Goal: Transaction & Acquisition: Download file/media

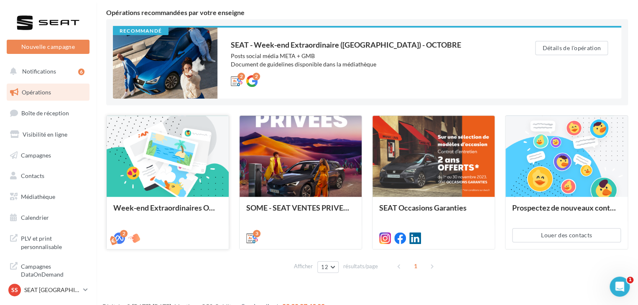
scroll to position [71, 0]
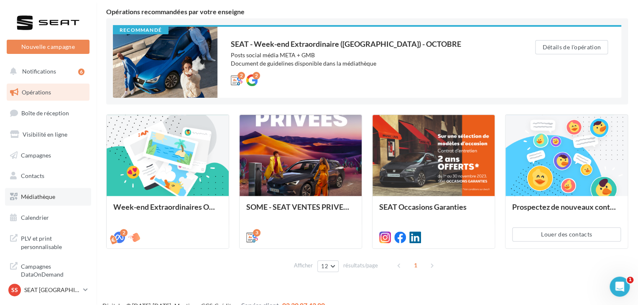
click at [41, 197] on span "Médiathèque" at bounding box center [38, 196] width 34 height 7
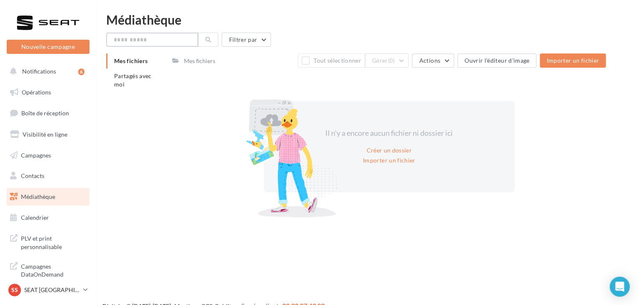
click at [157, 42] on input "text" at bounding box center [152, 40] width 92 height 14
click at [134, 91] on li "Partagés avec moi" at bounding box center [135, 80] width 59 height 23
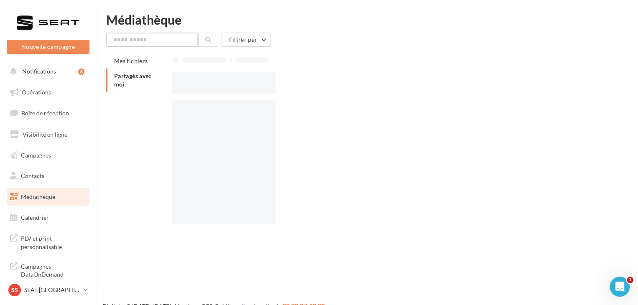
click at [132, 44] on input "text" at bounding box center [152, 40] width 92 height 14
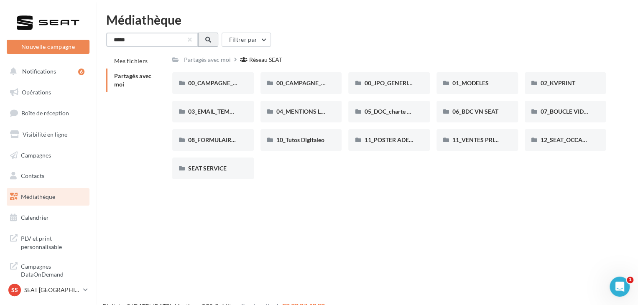
type input "*****"
click at [204, 39] on button at bounding box center [208, 40] width 20 height 14
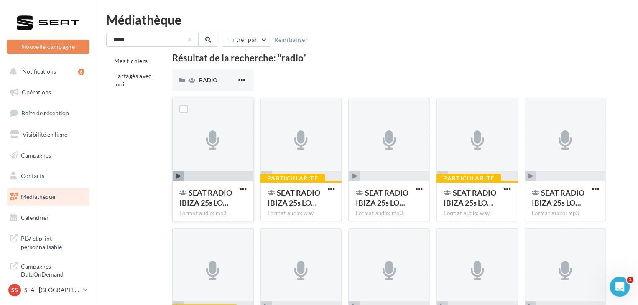
click at [174, 176] on span "button" at bounding box center [178, 176] width 11 height 11
click at [178, 176] on icon "button" at bounding box center [178, 176] width 5 height 5
click at [196, 81] on div "RADIO" at bounding box center [212, 80] width 81 height 22
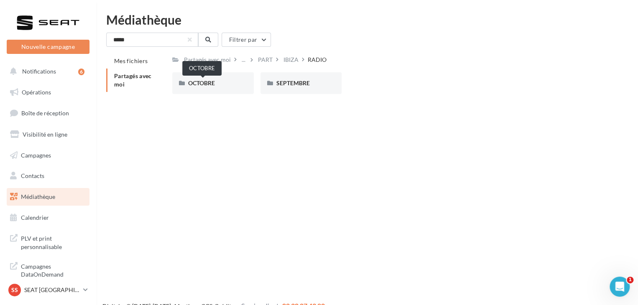
click at [196, 81] on span "OCTOBRE" at bounding box center [201, 82] width 27 height 7
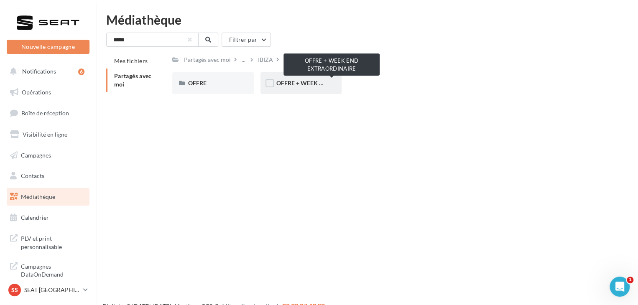
click at [308, 84] on span "OFFRE + WEEK END EXTRAORDINAIRE" at bounding box center [329, 82] width 107 height 7
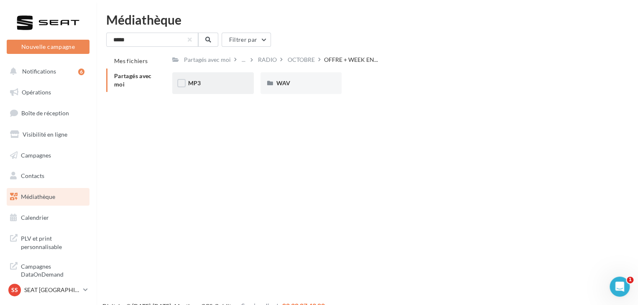
click at [217, 84] on div "MP3" at bounding box center [213, 83] width 50 height 8
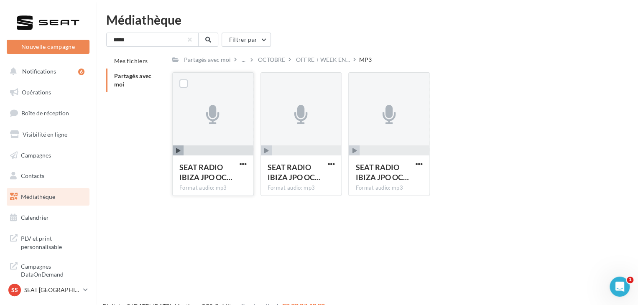
click at [177, 149] on icon "button" at bounding box center [178, 150] width 5 height 5
click at [266, 149] on icon "button" at bounding box center [266, 150] width 5 height 5
click at [354, 149] on icon "button" at bounding box center [354, 150] width 5 height 5
click at [373, 152] on span "button" at bounding box center [394, 150] width 70 height 11
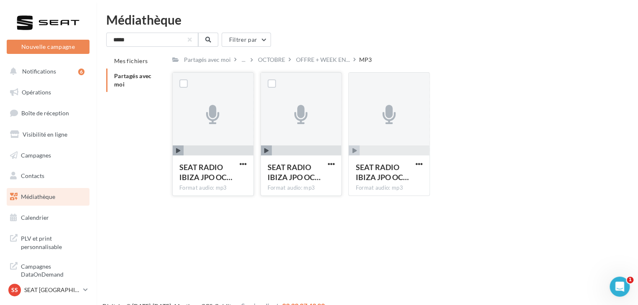
click at [353, 150] on icon "button" at bounding box center [354, 150] width 5 height 5
click at [419, 164] on span "button" at bounding box center [418, 163] width 7 height 7
click at [379, 179] on button "Télécharger" at bounding box center [383, 181] width 84 height 22
